Goal: Navigation & Orientation: Find specific page/section

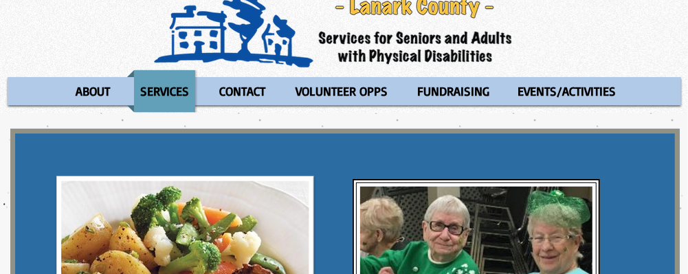
scroll to position [73, 0]
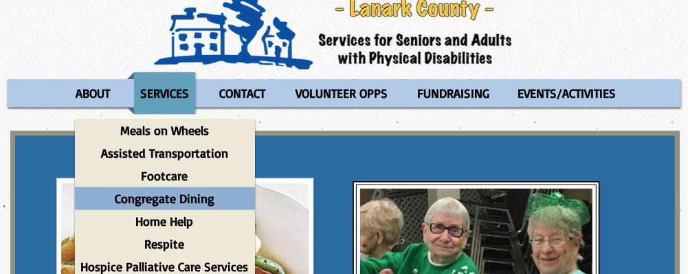
click at [158, 198] on p "Congregate Dining" at bounding box center [165, 198] width 112 height 23
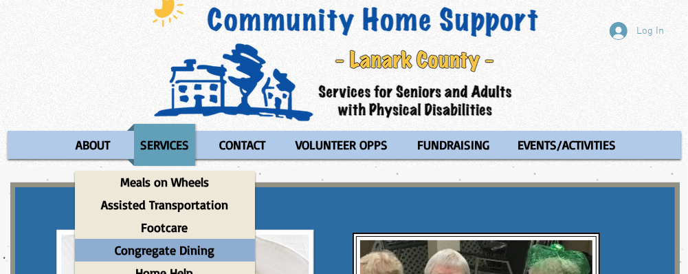
scroll to position [0, 0]
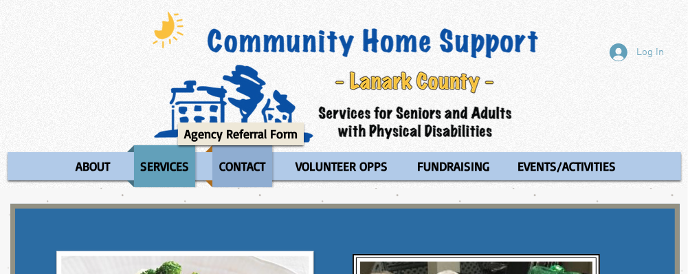
click at [236, 164] on p "CONTACT" at bounding box center [242, 166] width 58 height 42
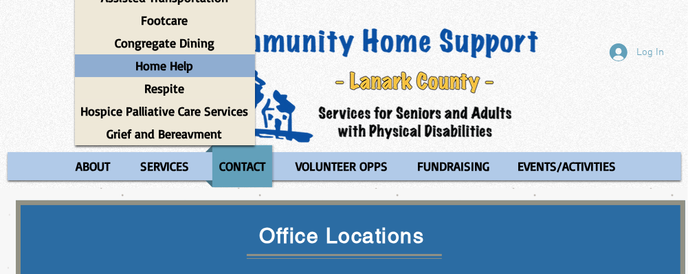
click at [159, 61] on p "Home Help" at bounding box center [165, 65] width 70 height 23
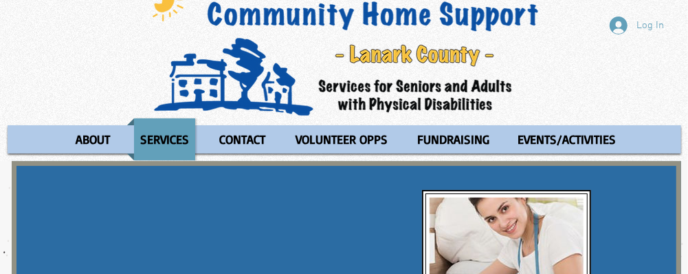
scroll to position [1, 0]
